Goal: Information Seeking & Learning: Learn about a topic

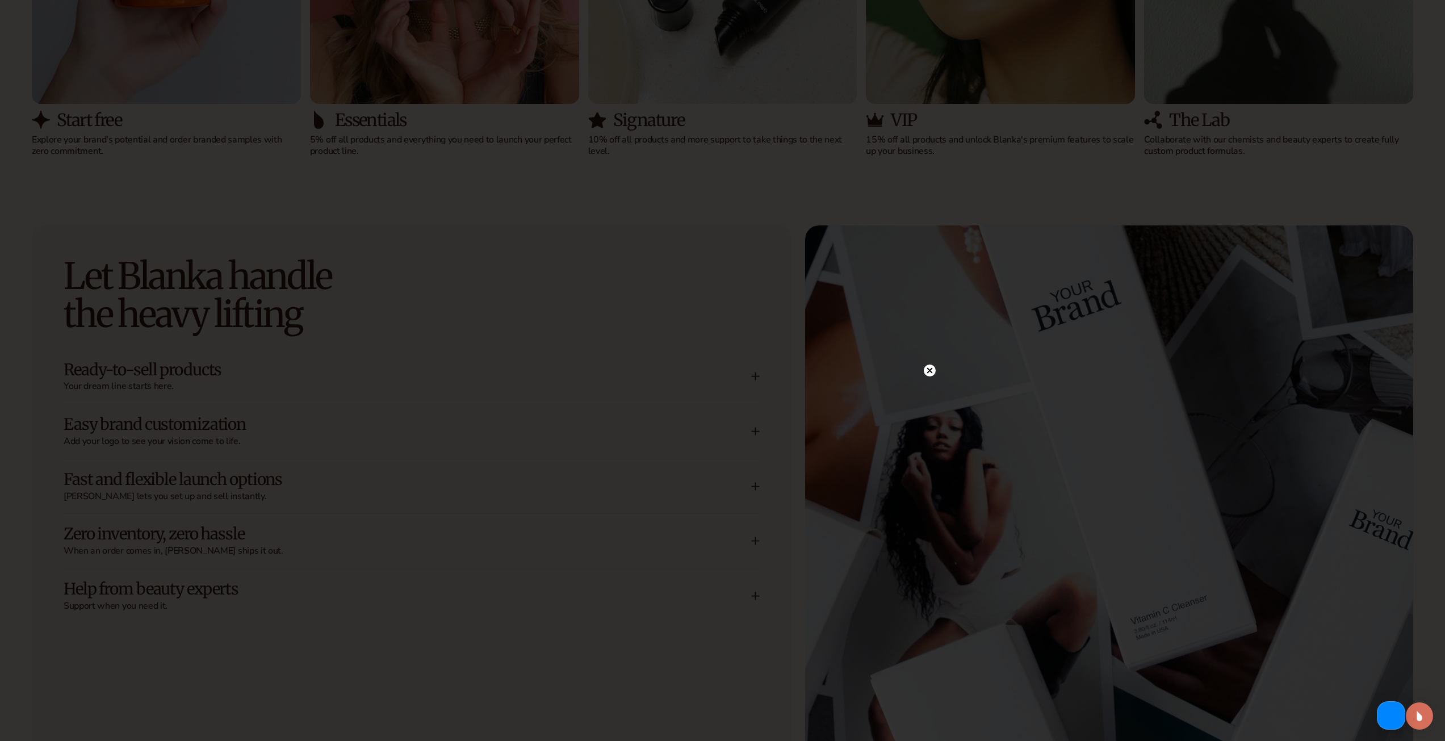
scroll to position [1812, 0]
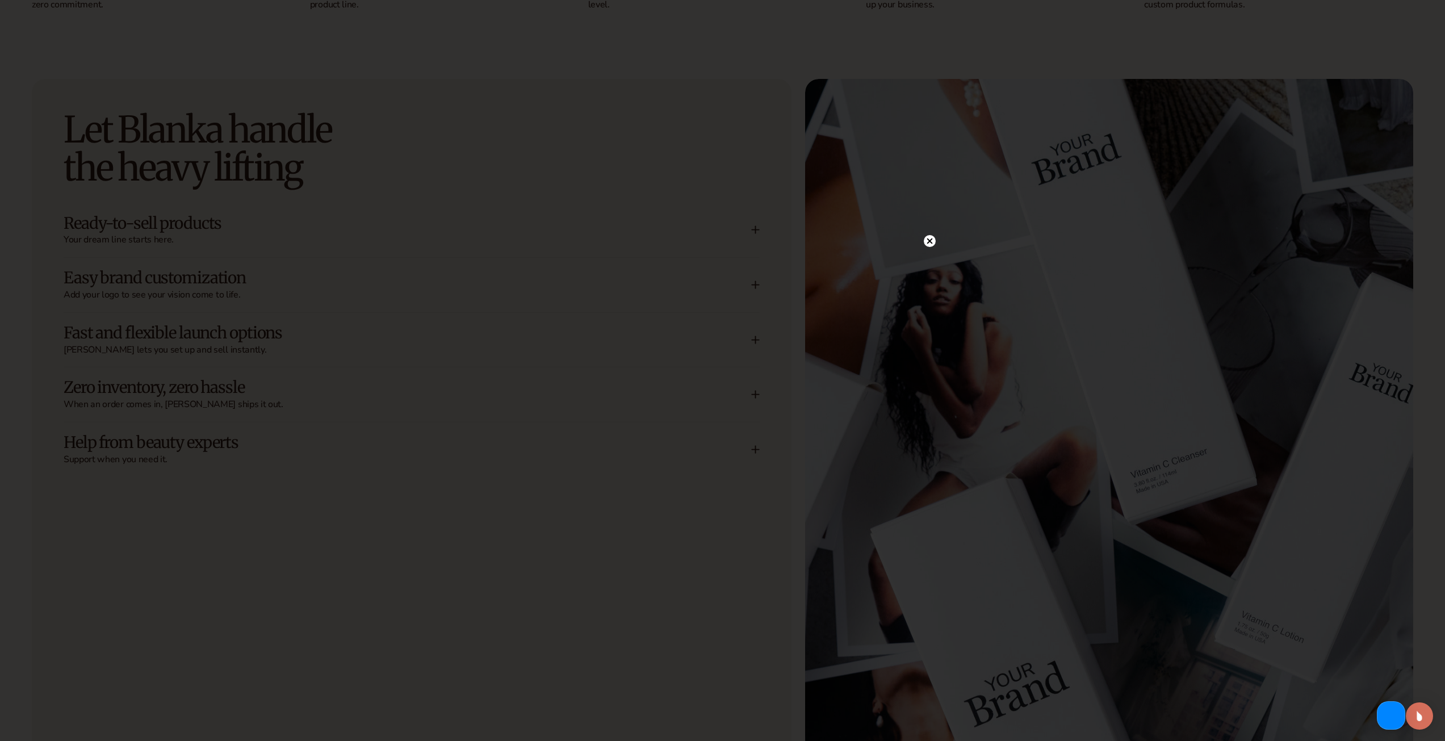
click at [928, 241] on circle at bounding box center [930, 241] width 12 height 12
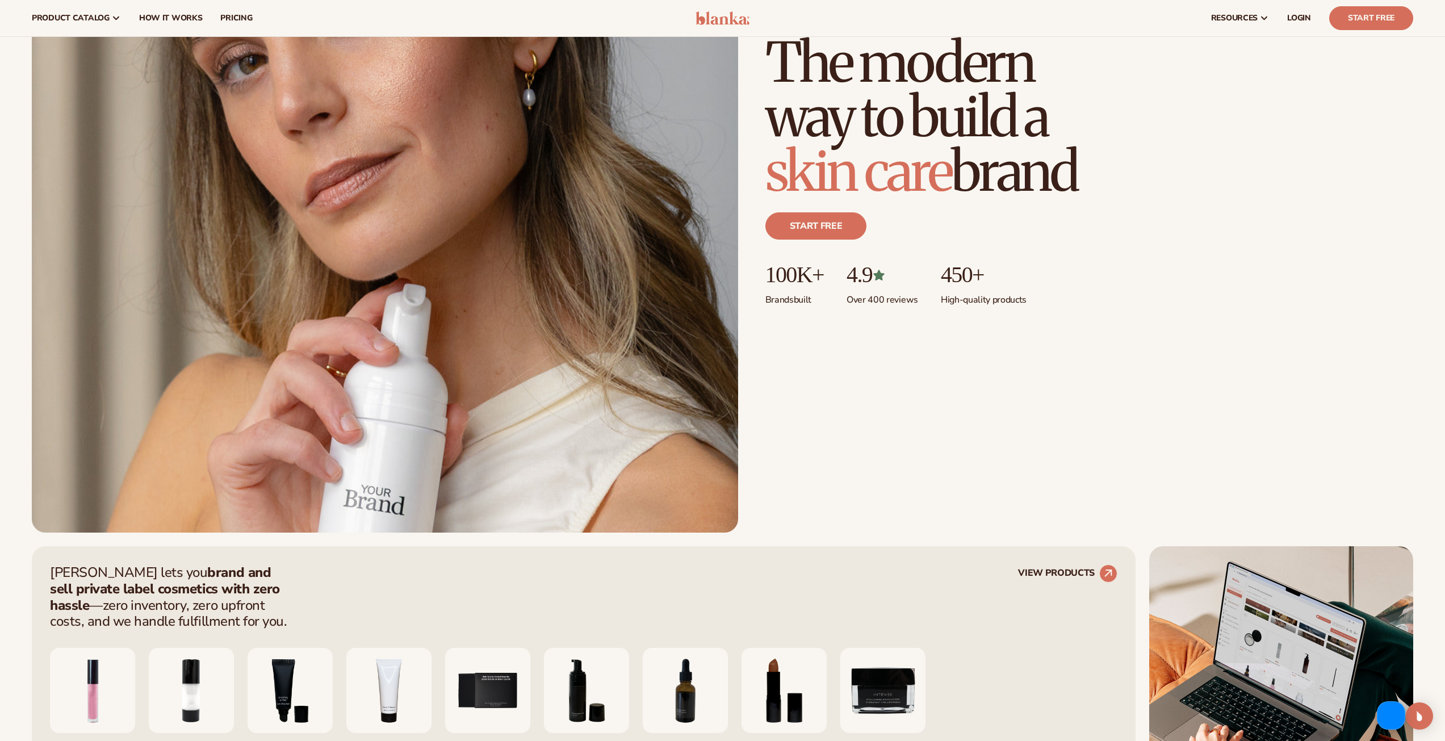
scroll to position [0, 0]
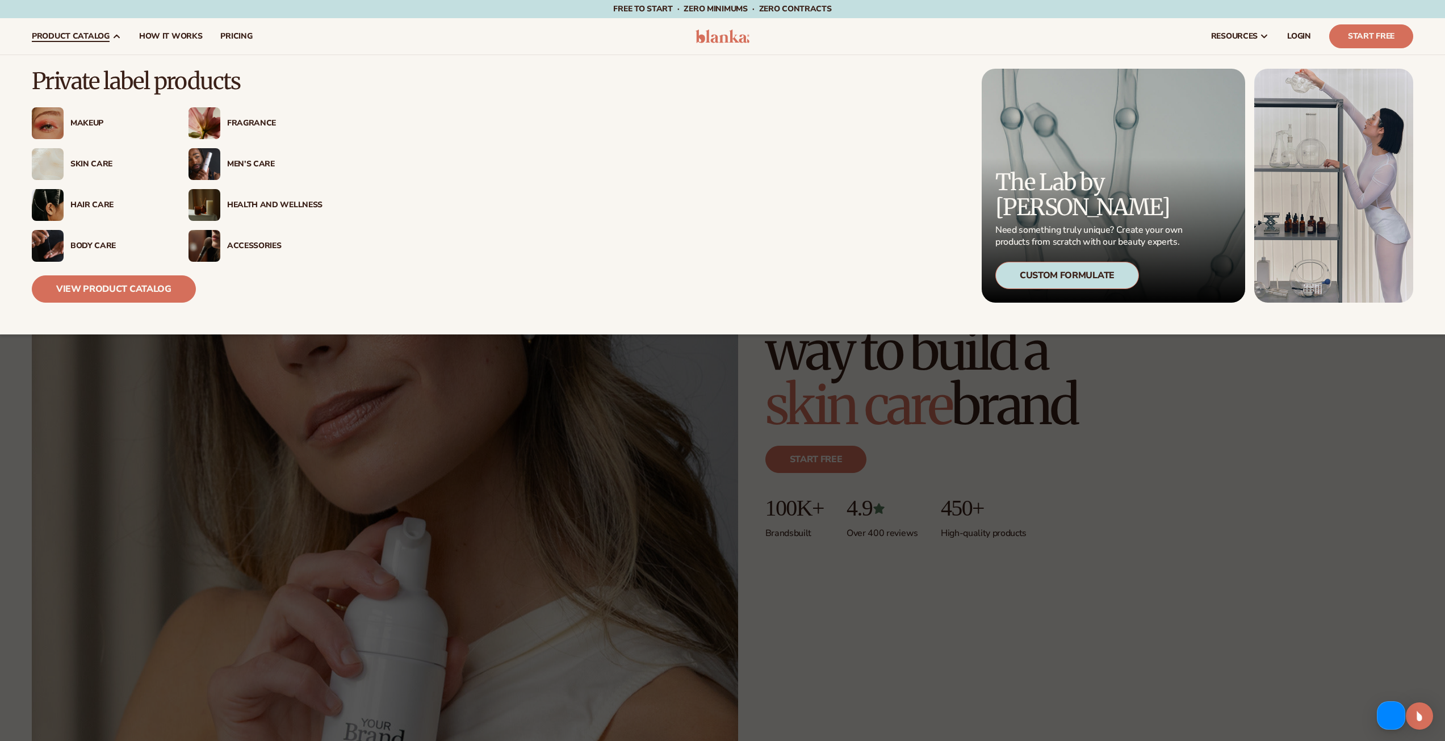
click at [97, 119] on div "Makeup" at bounding box center [117, 124] width 95 height 10
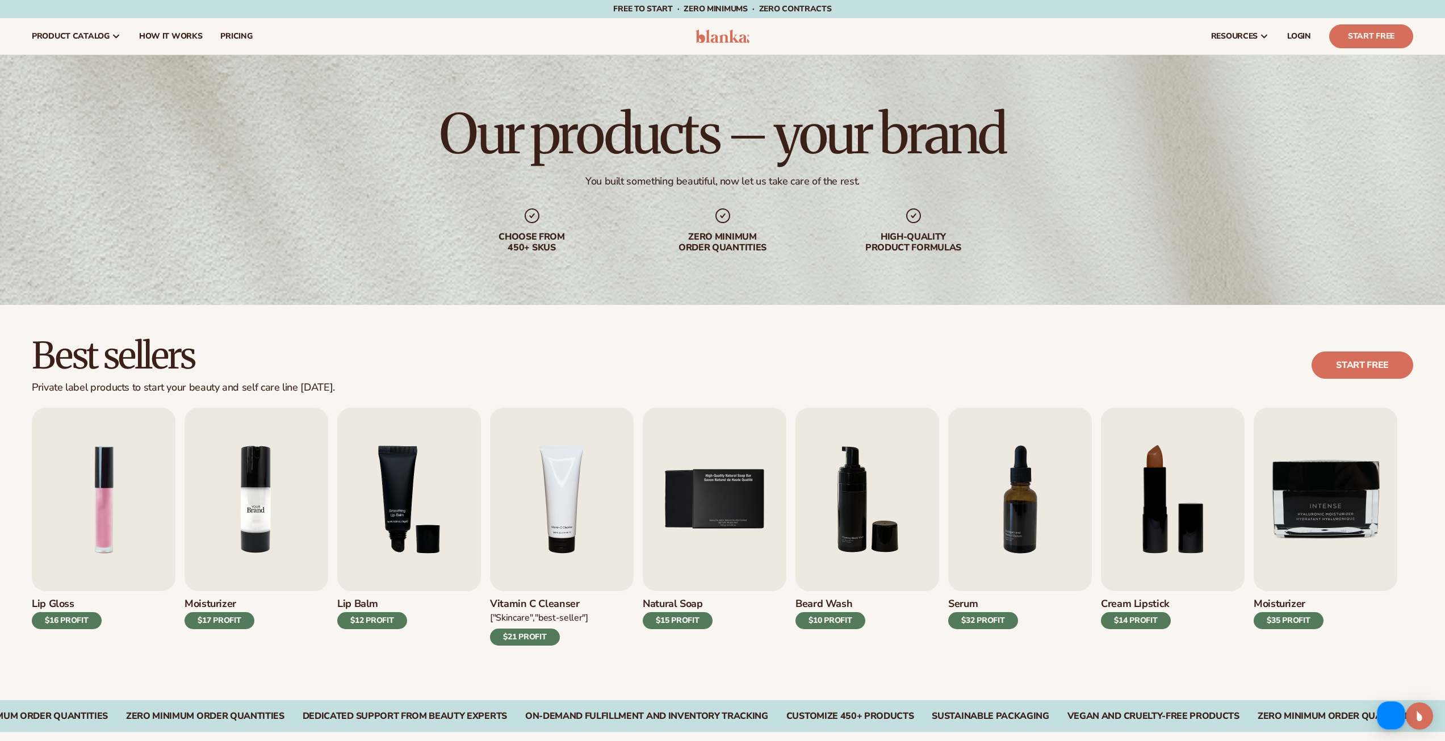
click at [295, 480] on img "2 / 9" at bounding box center [256, 499] width 144 height 183
click at [234, 501] on img "2 / 9" at bounding box center [256, 499] width 144 height 183
click at [253, 497] on img "2 / 9" at bounding box center [256, 499] width 144 height 183
click at [168, 39] on span "How It Works" at bounding box center [171, 36] width 64 height 9
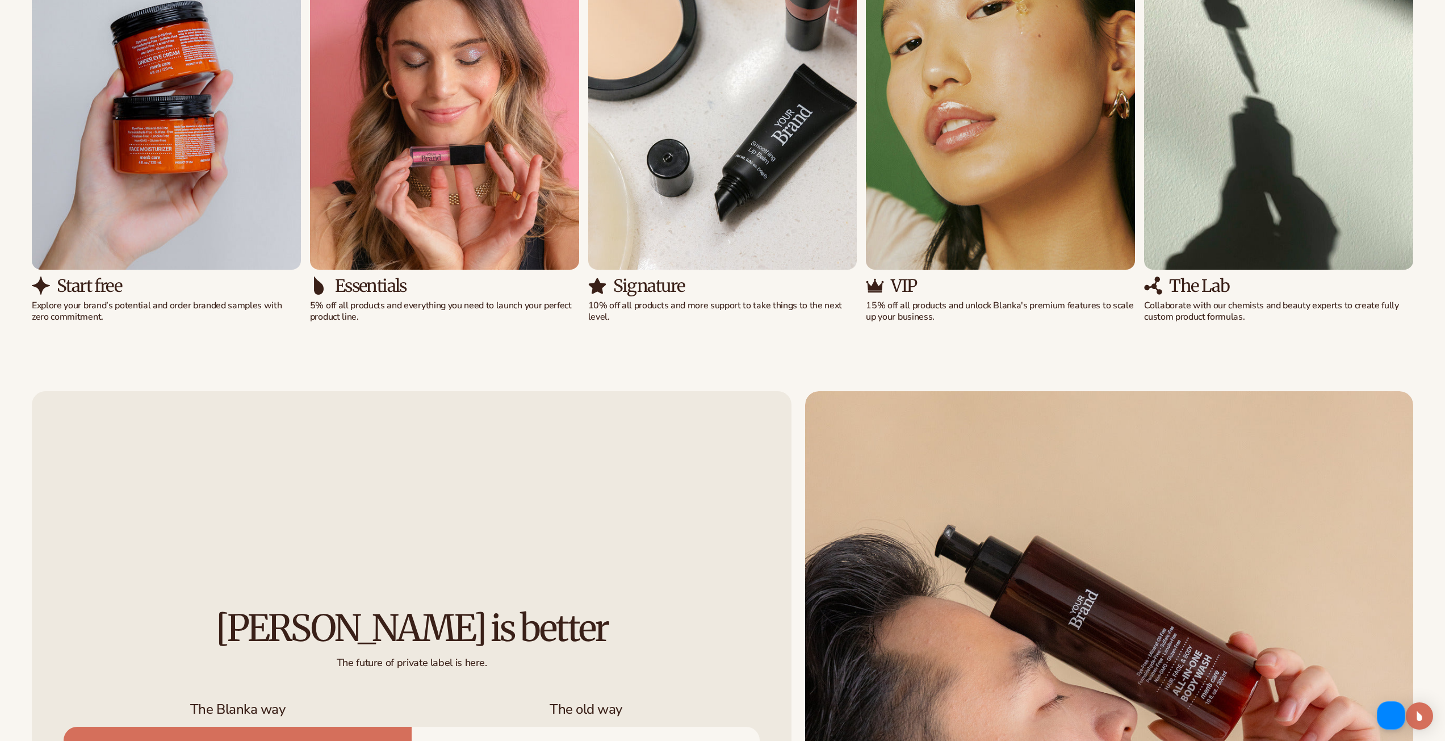
click at [389, 141] on img "2 / 5" at bounding box center [444, 97] width 269 height 343
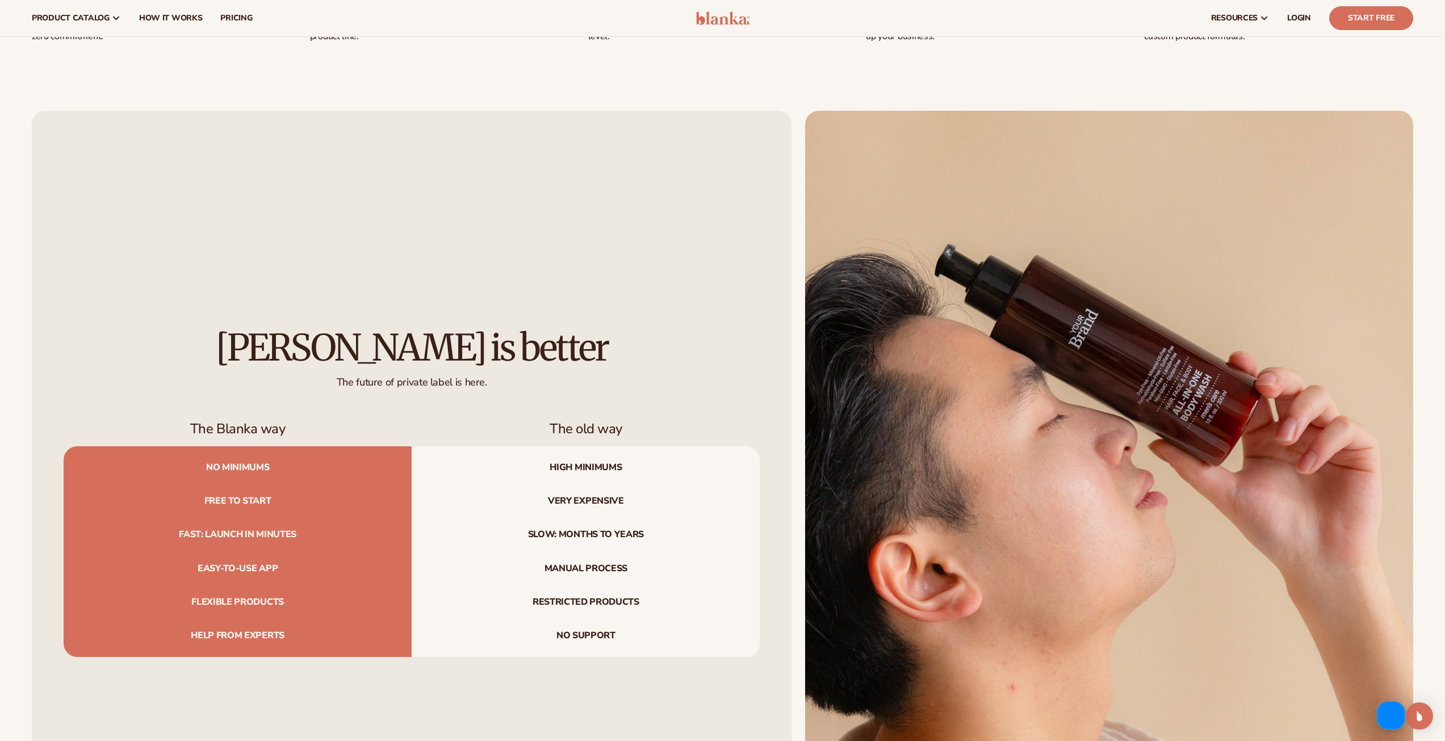
scroll to position [1249, 0]
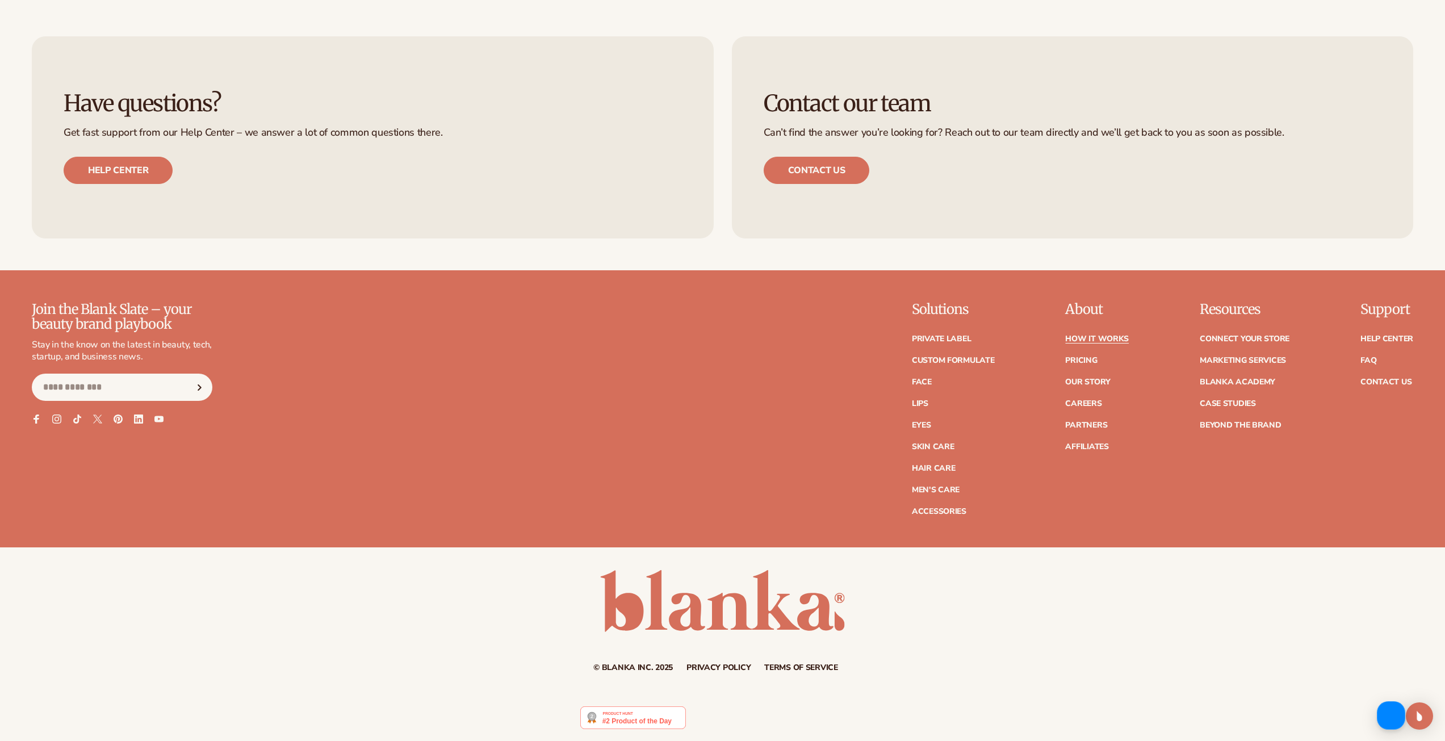
click at [448, 127] on div "Have questions? Get fast support from our Help Center – we answer a lot of comm…" at bounding box center [373, 137] width 682 height 202
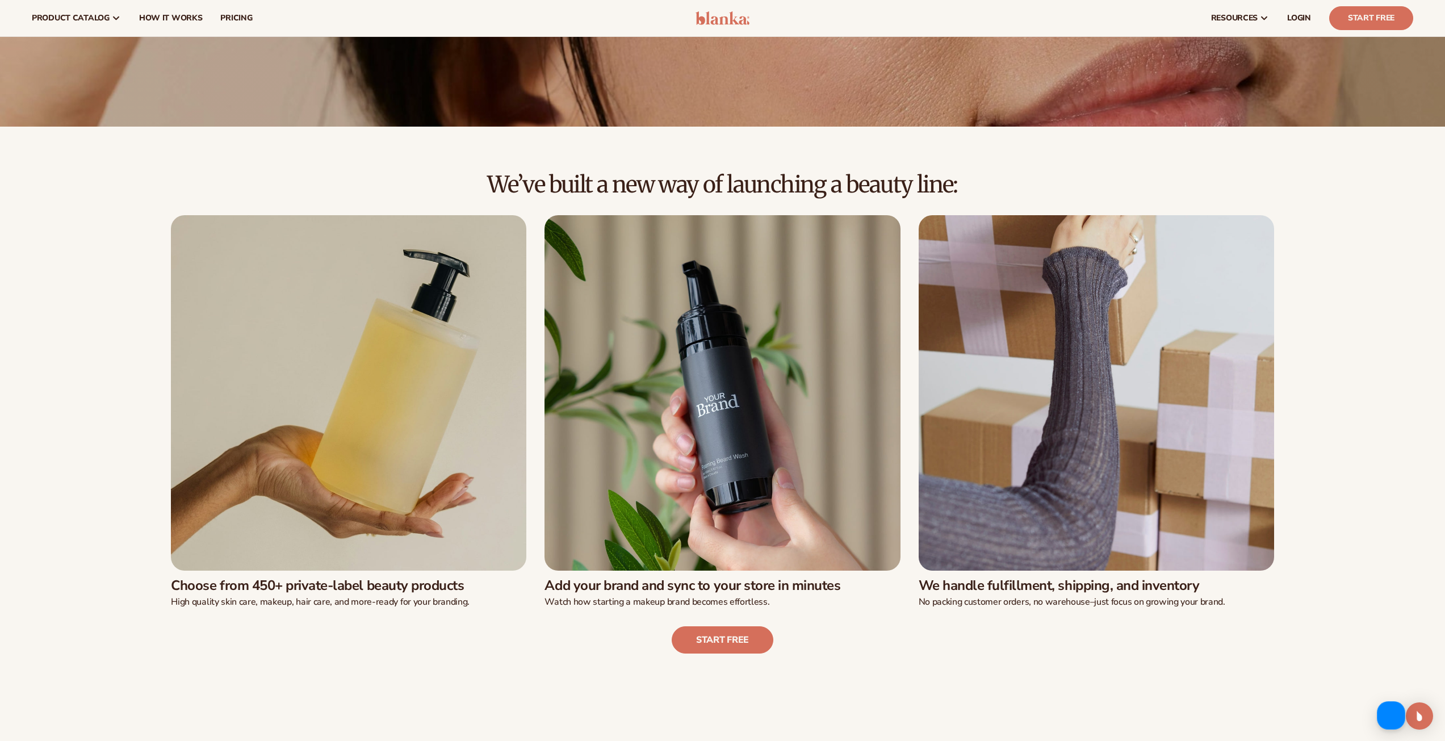
scroll to position [0, 0]
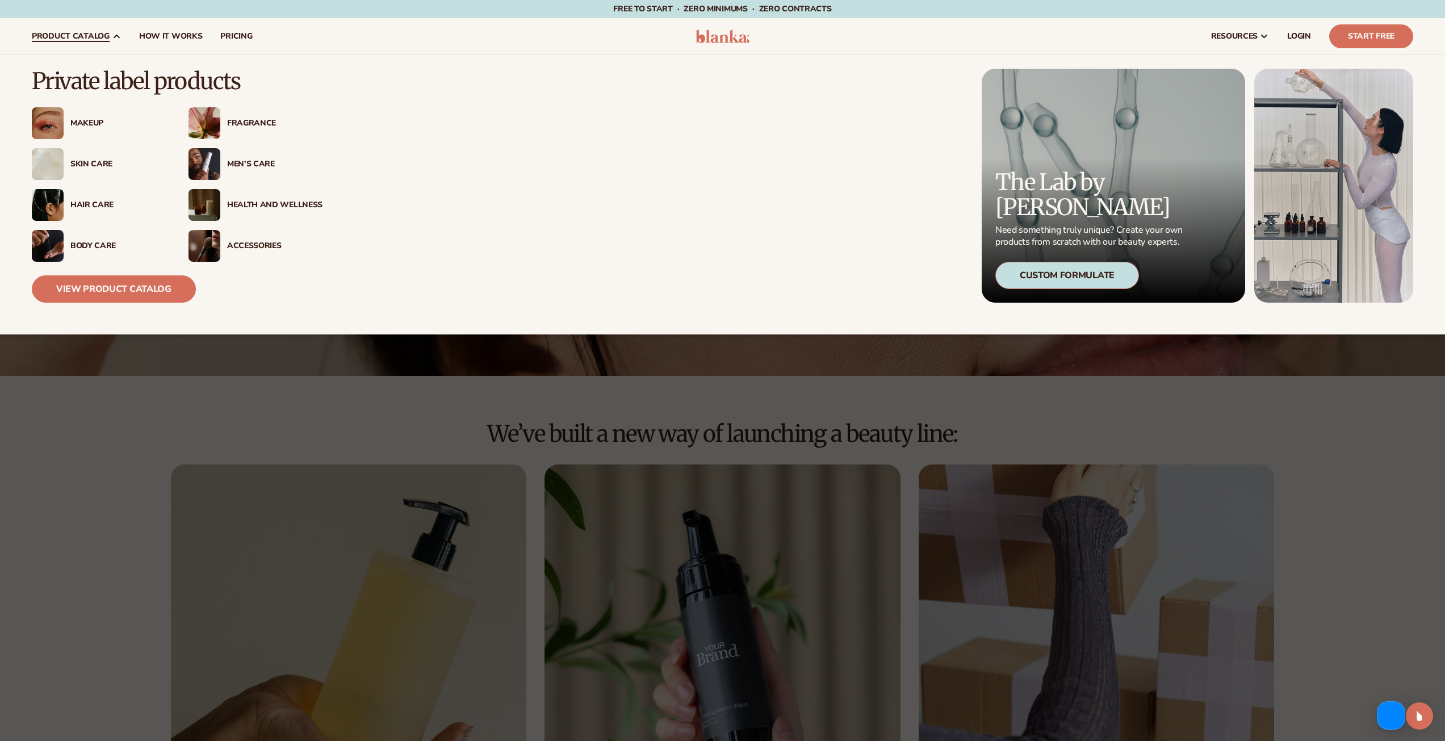
click at [103, 41] on link "product catalog" at bounding box center [76, 36] width 107 height 36
click at [57, 120] on img at bounding box center [48, 123] width 32 height 32
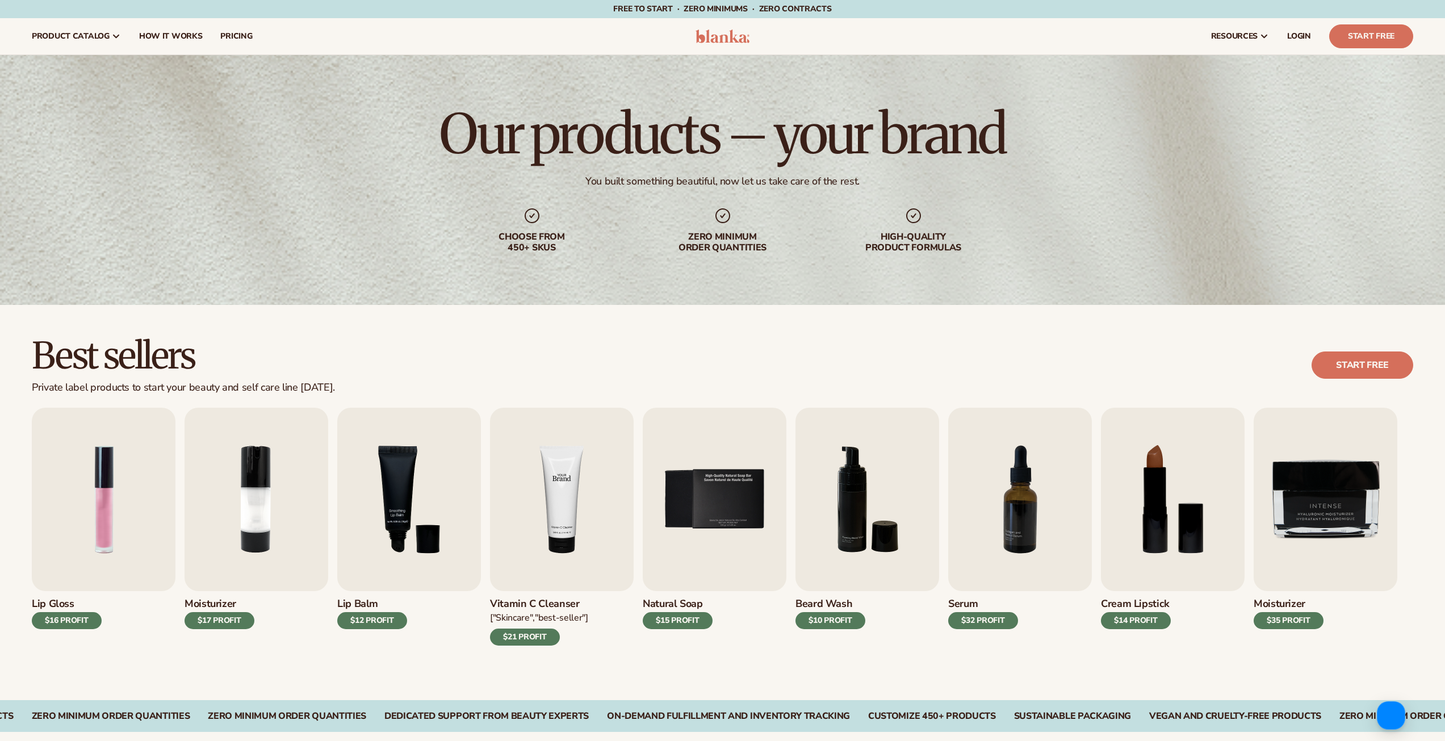
click at [525, 563] on img "4 / 9" at bounding box center [562, 499] width 144 height 183
click at [570, 534] on img "4 / 9" at bounding box center [562, 499] width 144 height 183
click at [519, 631] on div "$21 PROFIT" at bounding box center [525, 636] width 70 height 17
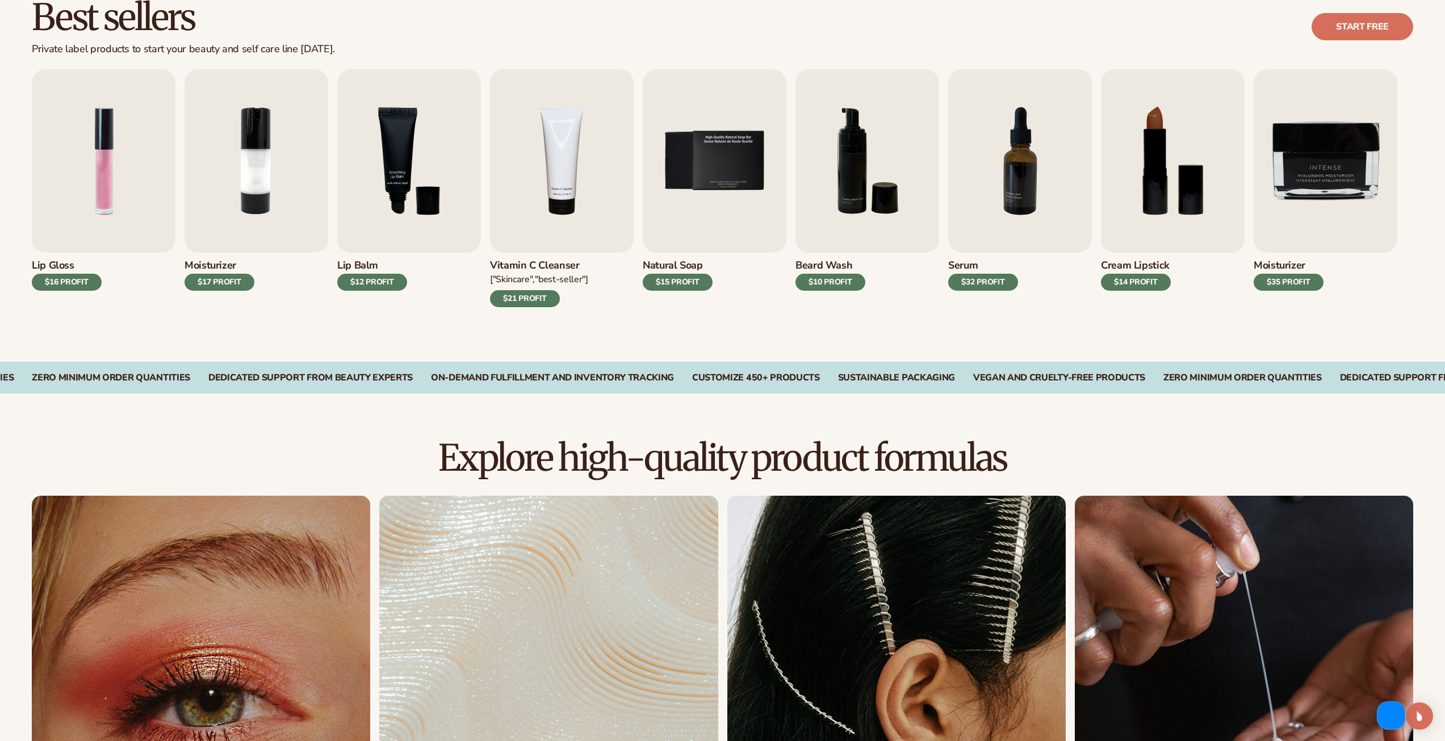
scroll to position [341, 0]
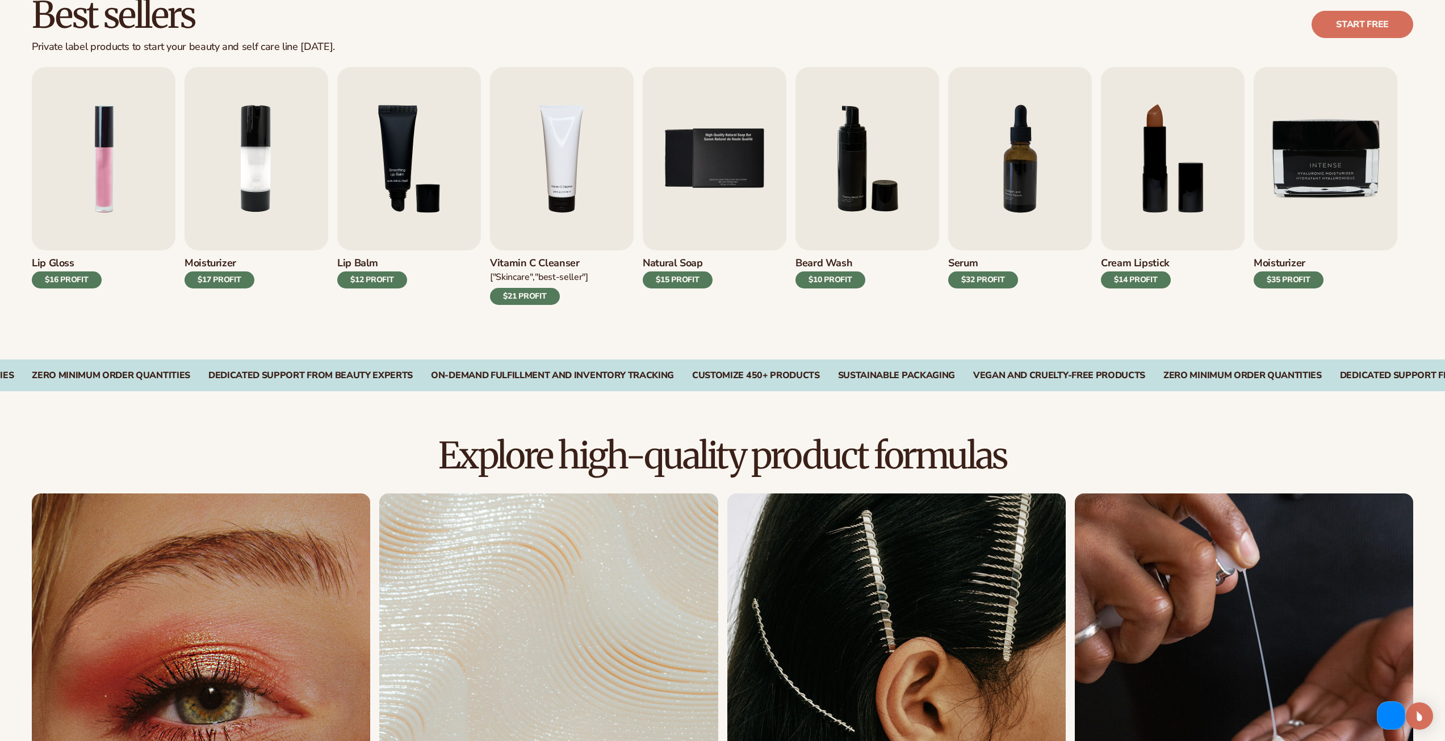
click at [700, 377] on div "Vegan and Cruelty-Free Products Zero Minimum Order QuantitieS Zero Minimum Orde…" at bounding box center [355, 375] width 1381 height 11
click at [546, 294] on div "$21 PROFIT" at bounding box center [525, 296] width 70 height 17
click at [680, 279] on div "$15 PROFIT" at bounding box center [678, 279] width 70 height 17
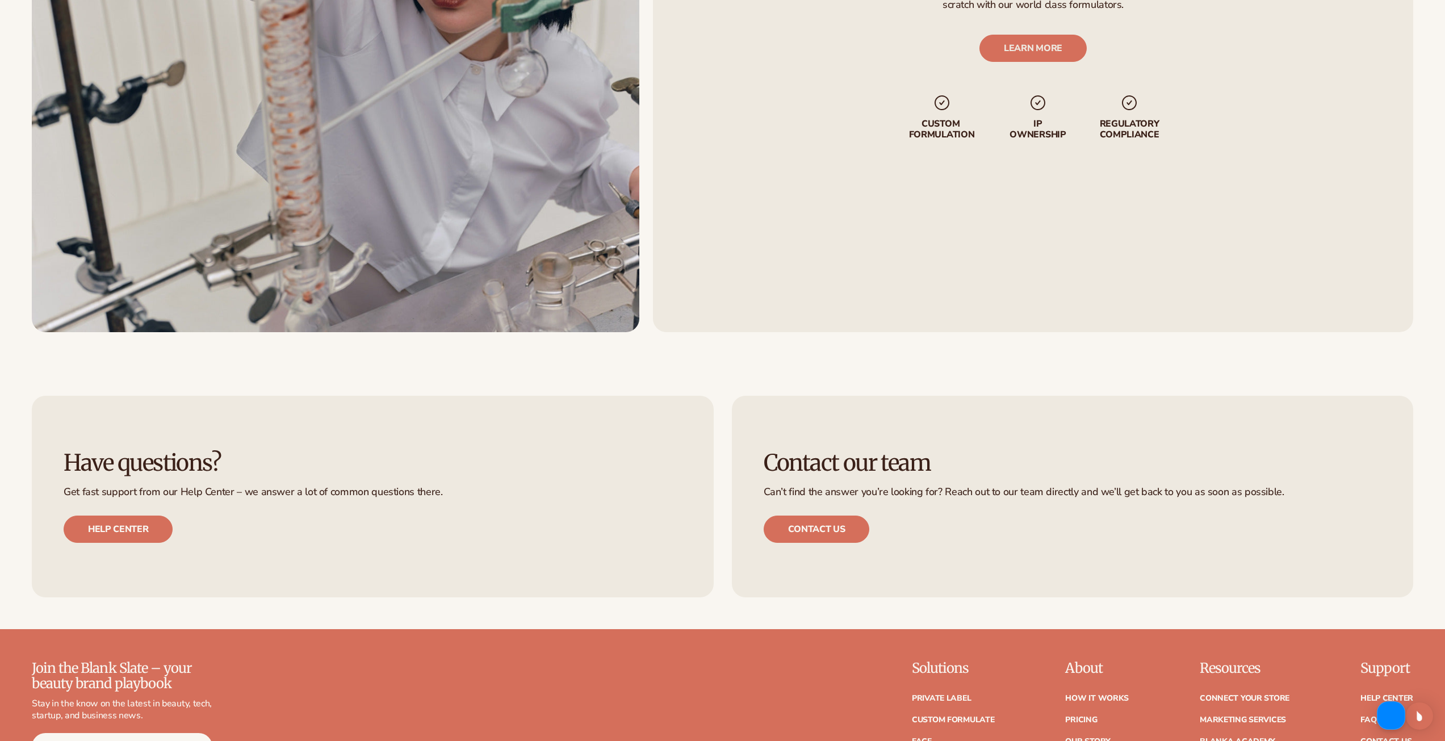
scroll to position [2271, 0]
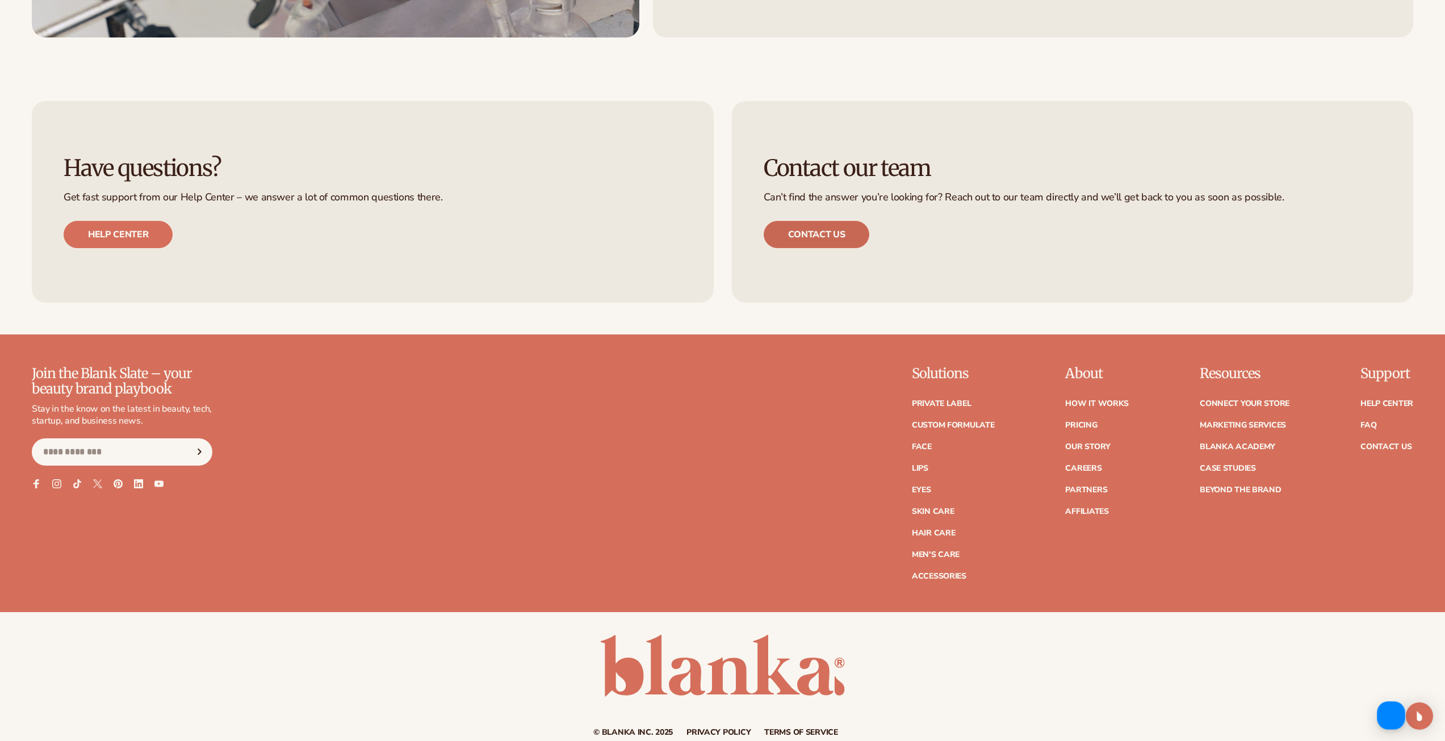
click at [834, 242] on link "Contact us" at bounding box center [817, 234] width 106 height 27
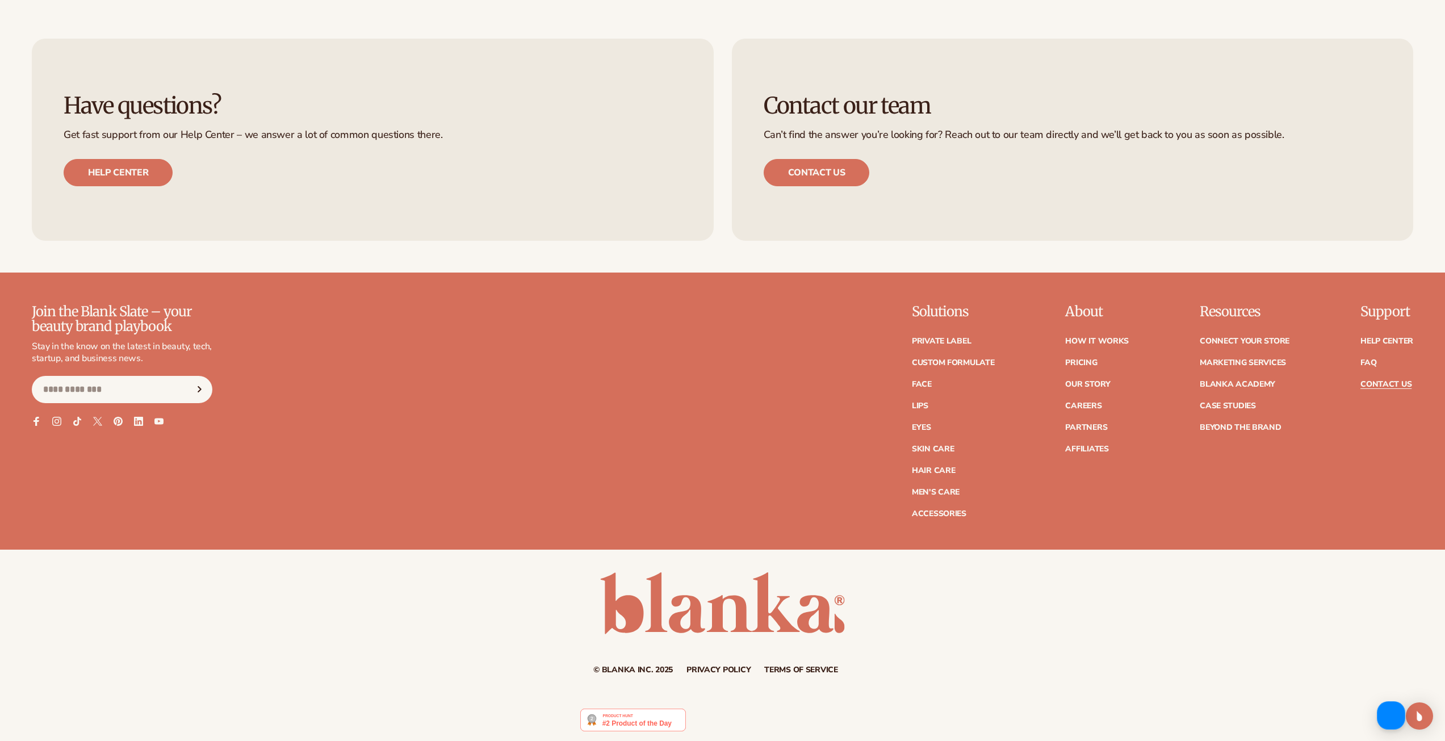
scroll to position [802, 0]
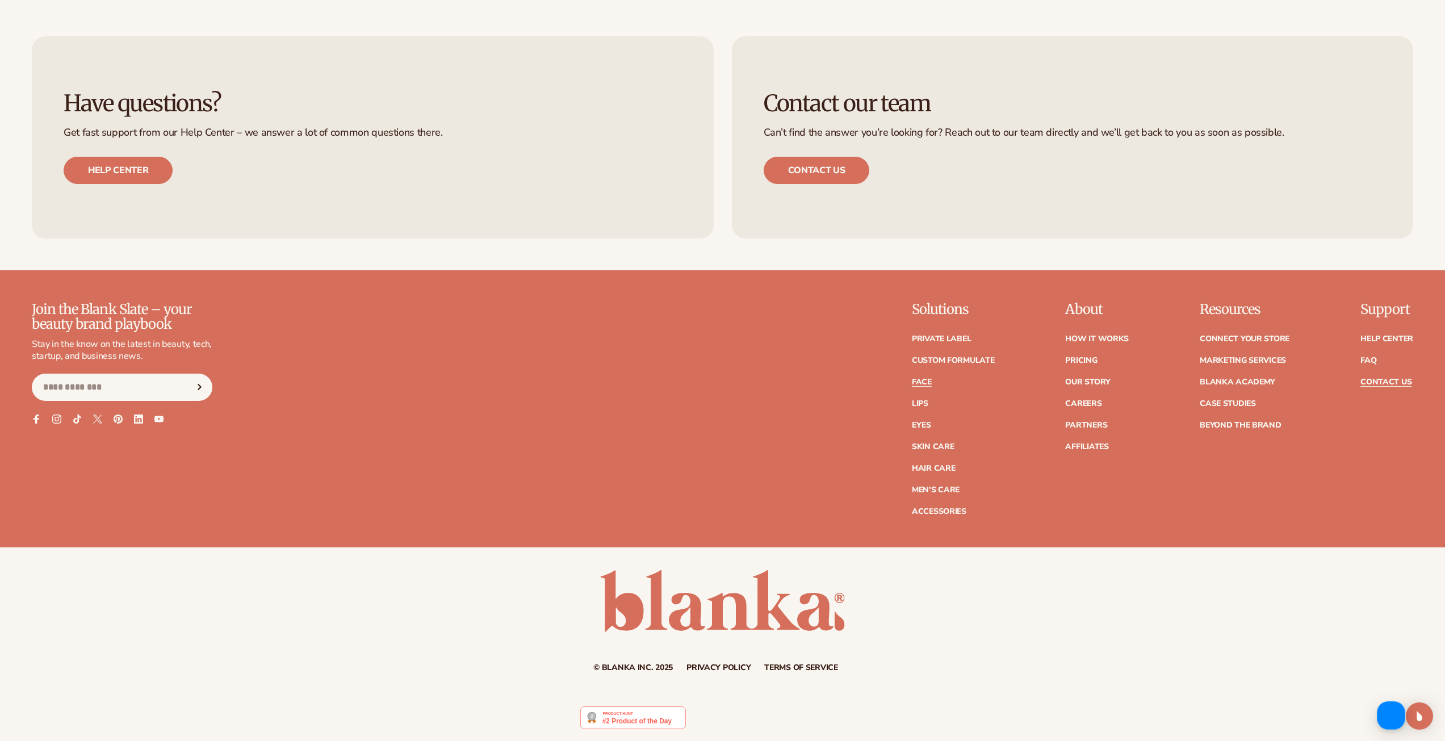
click at [932, 381] on link "Face" at bounding box center [922, 382] width 20 height 8
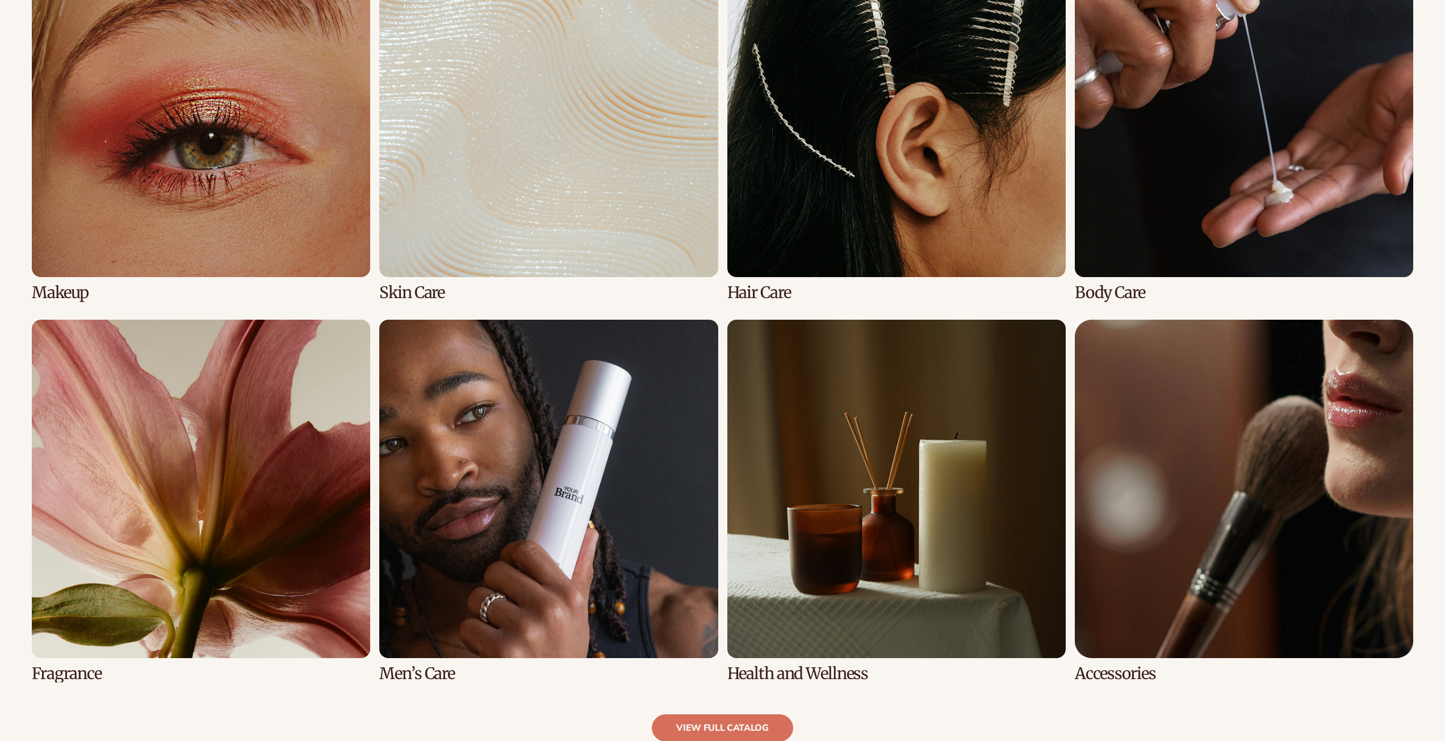
scroll to position [1465, 0]
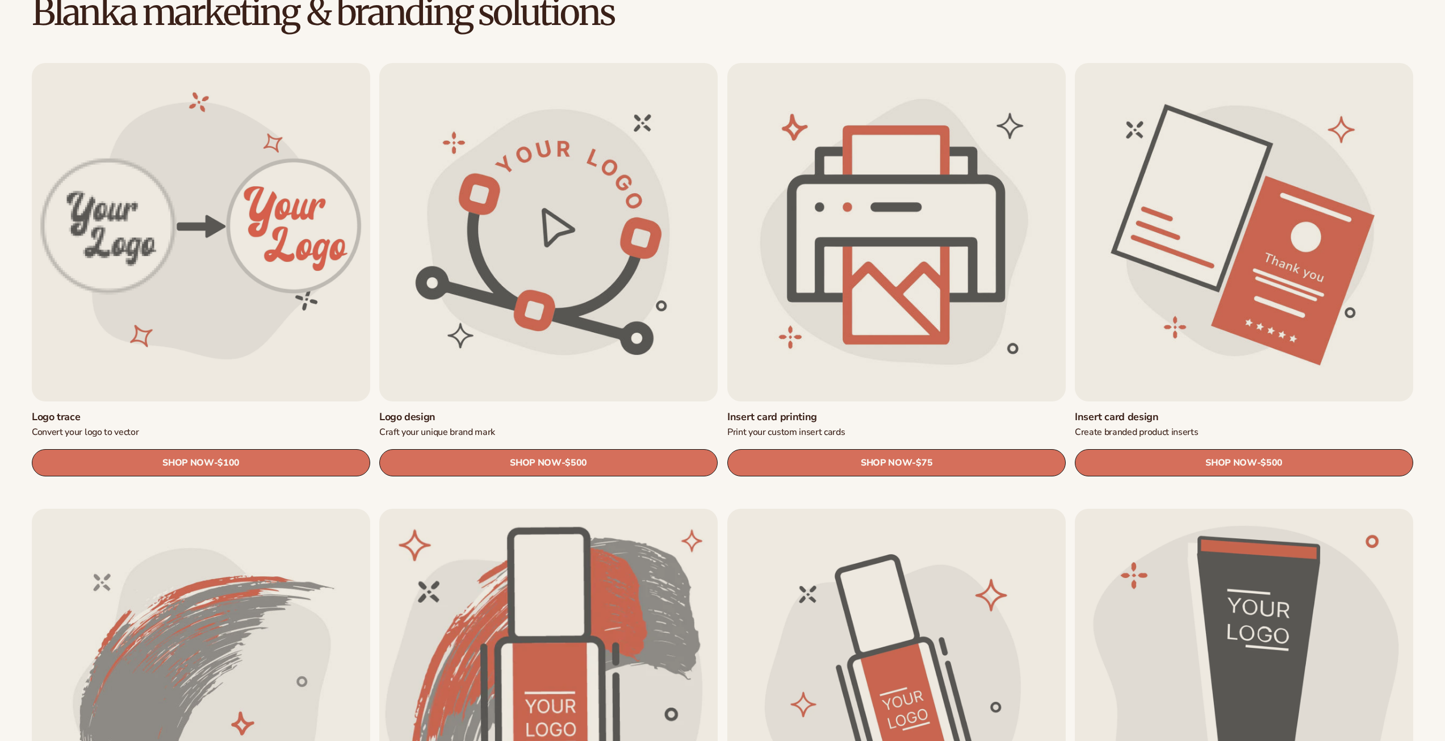
scroll to position [341, 0]
